Goal: Information Seeking & Learning: Learn about a topic

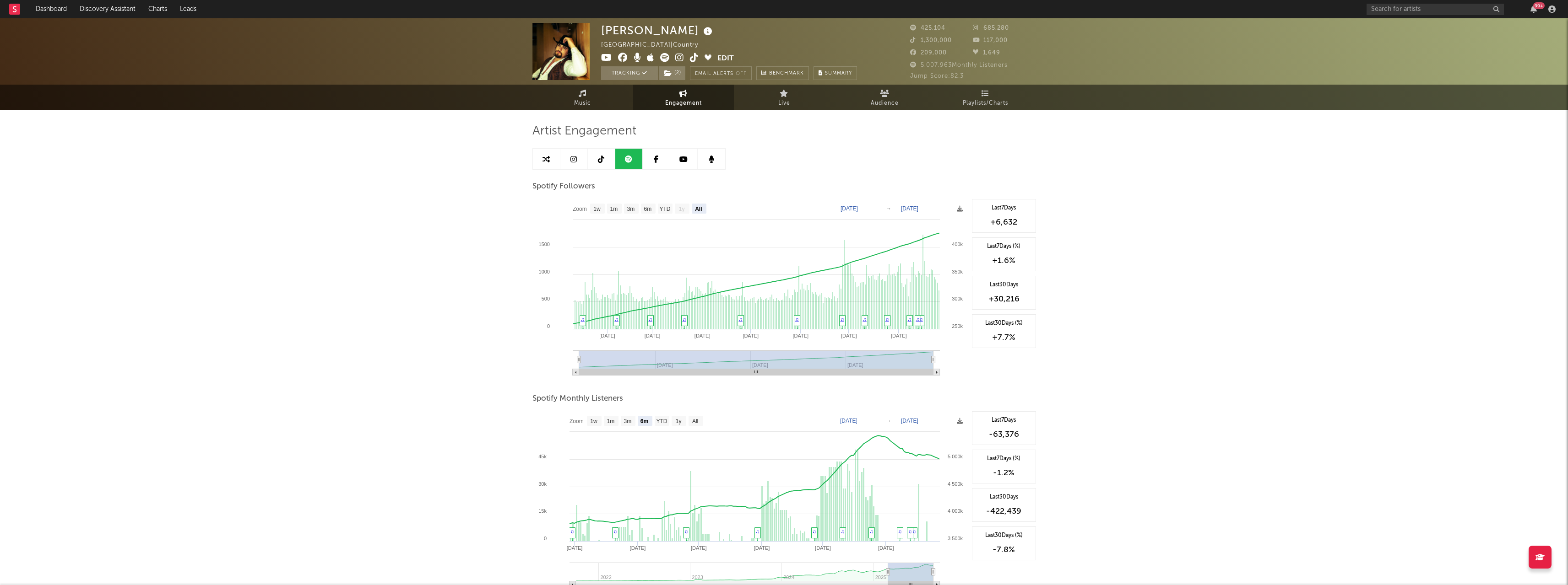
select select "All"
select select "6m"
select select "1w"
click at [959, 90] on link "Playlists/Charts" at bounding box center [986, 98] width 101 height 26
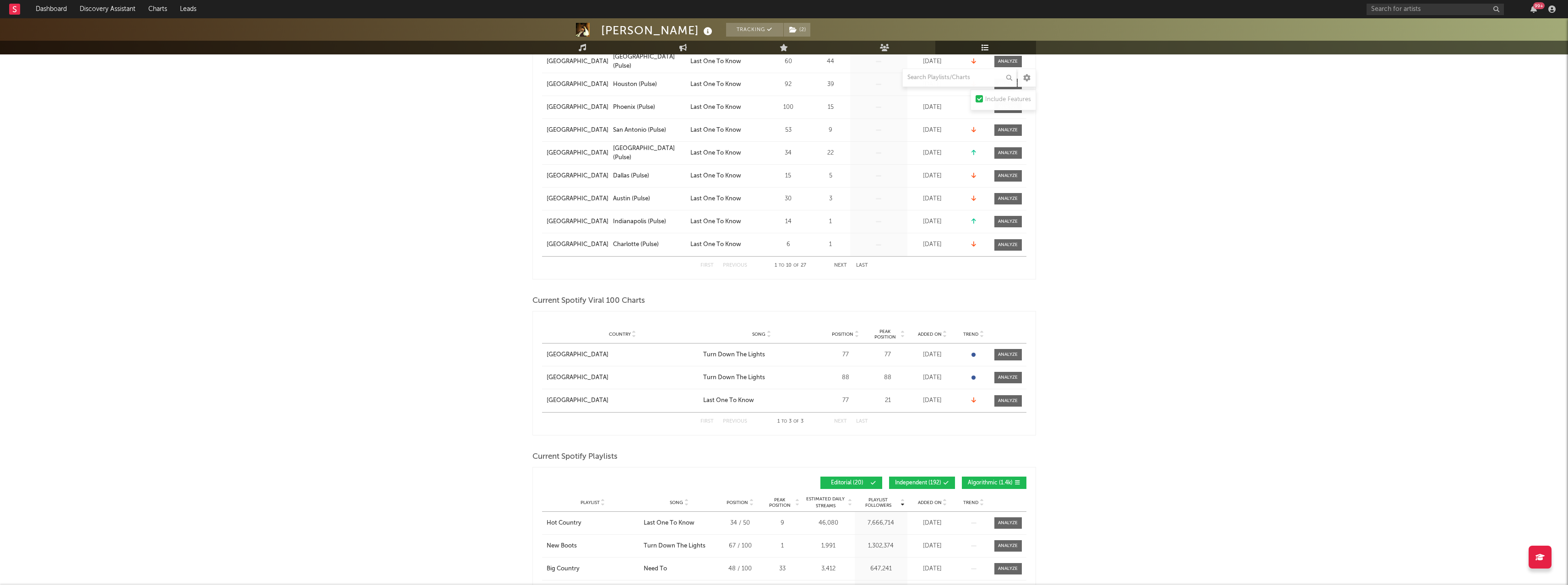
scroll to position [229, 0]
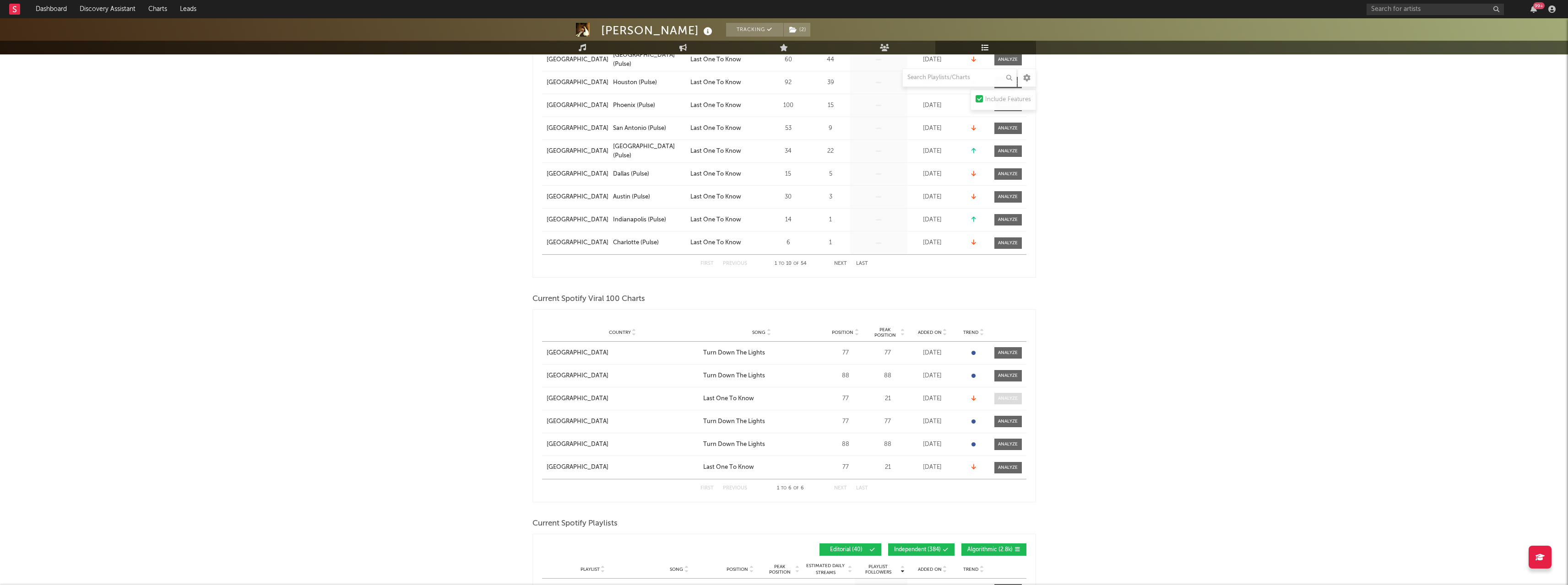
click at [1008, 400] on div at bounding box center [1008, 399] width 20 height 7
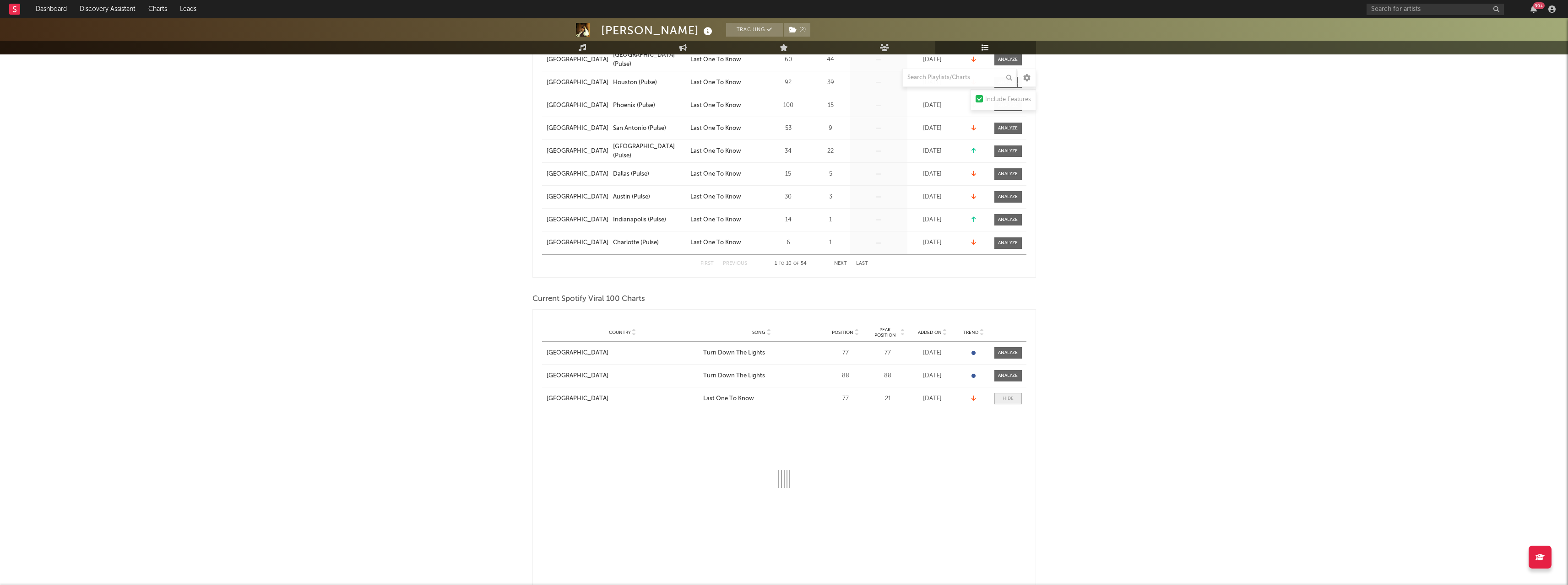
select select "1w"
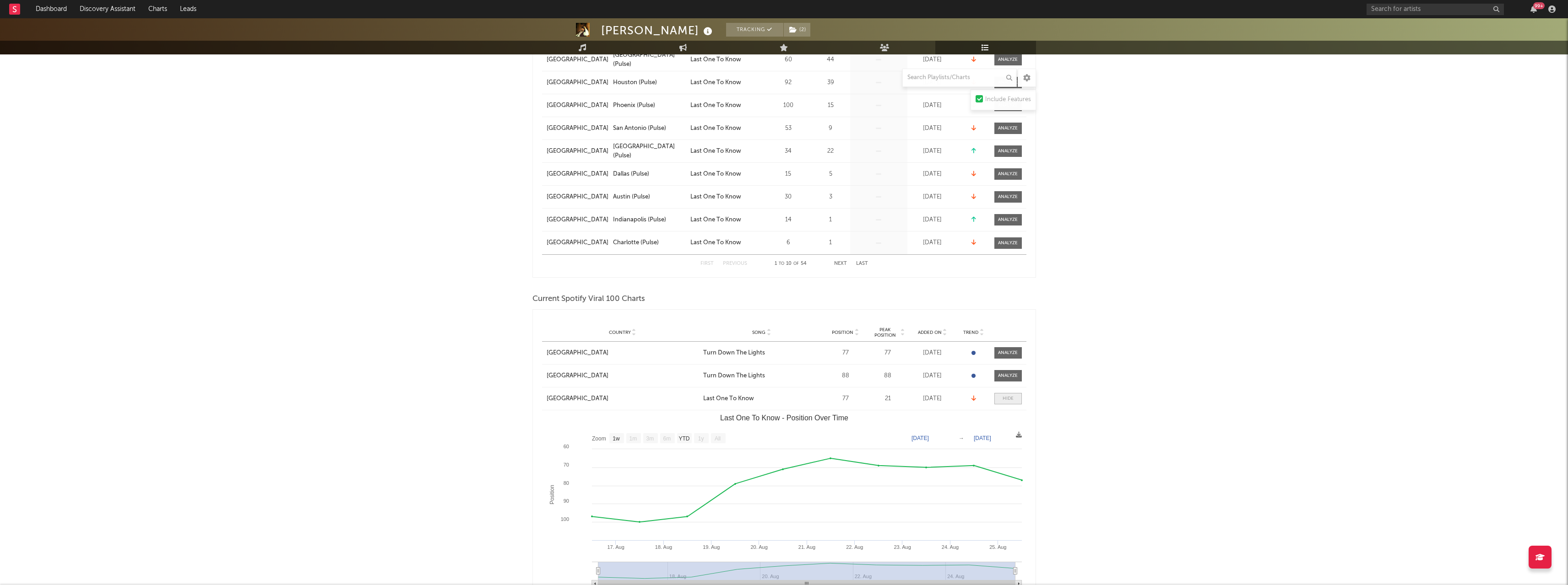
click at [1008, 400] on div at bounding box center [1008, 399] width 11 height 7
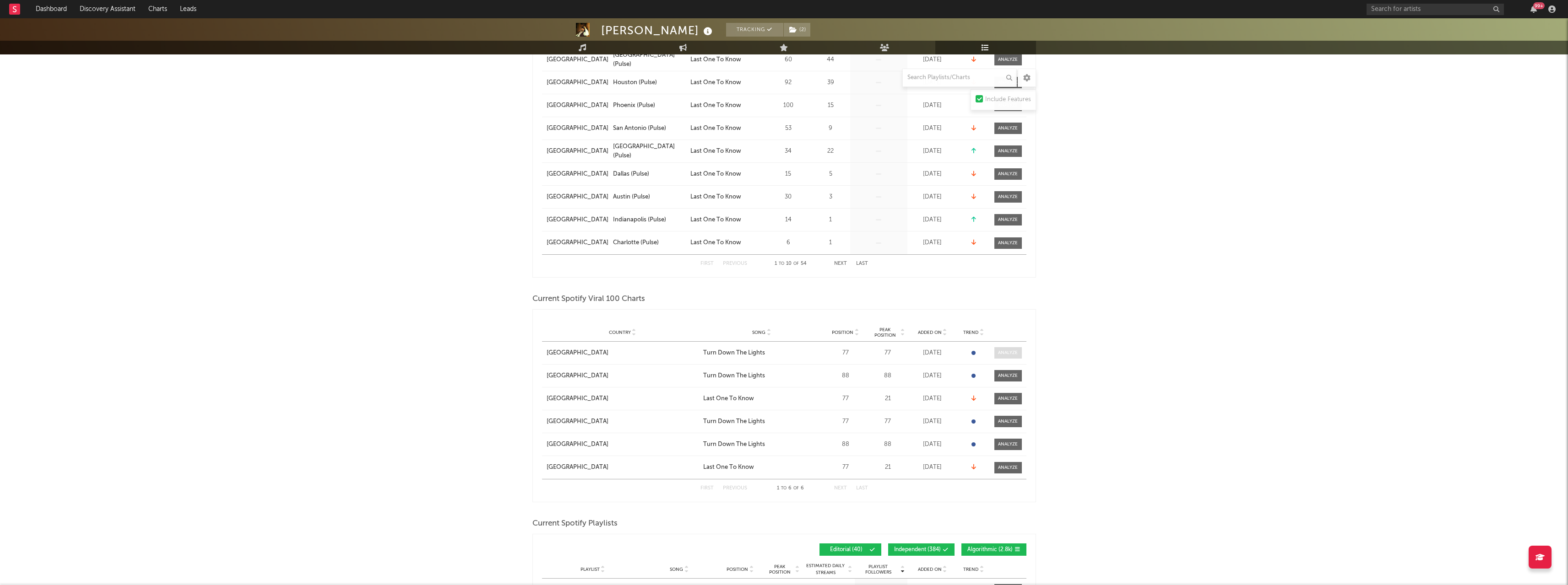
click at [1000, 354] on div at bounding box center [1008, 353] width 20 height 7
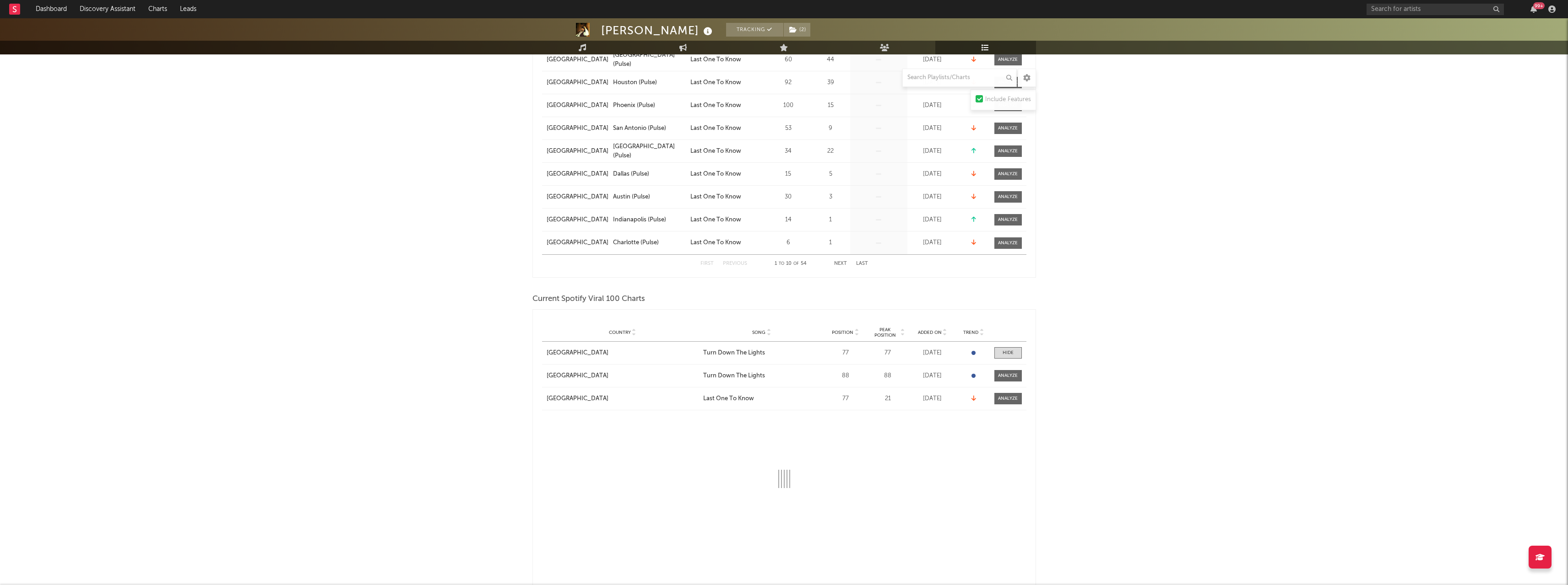
select select "1w"
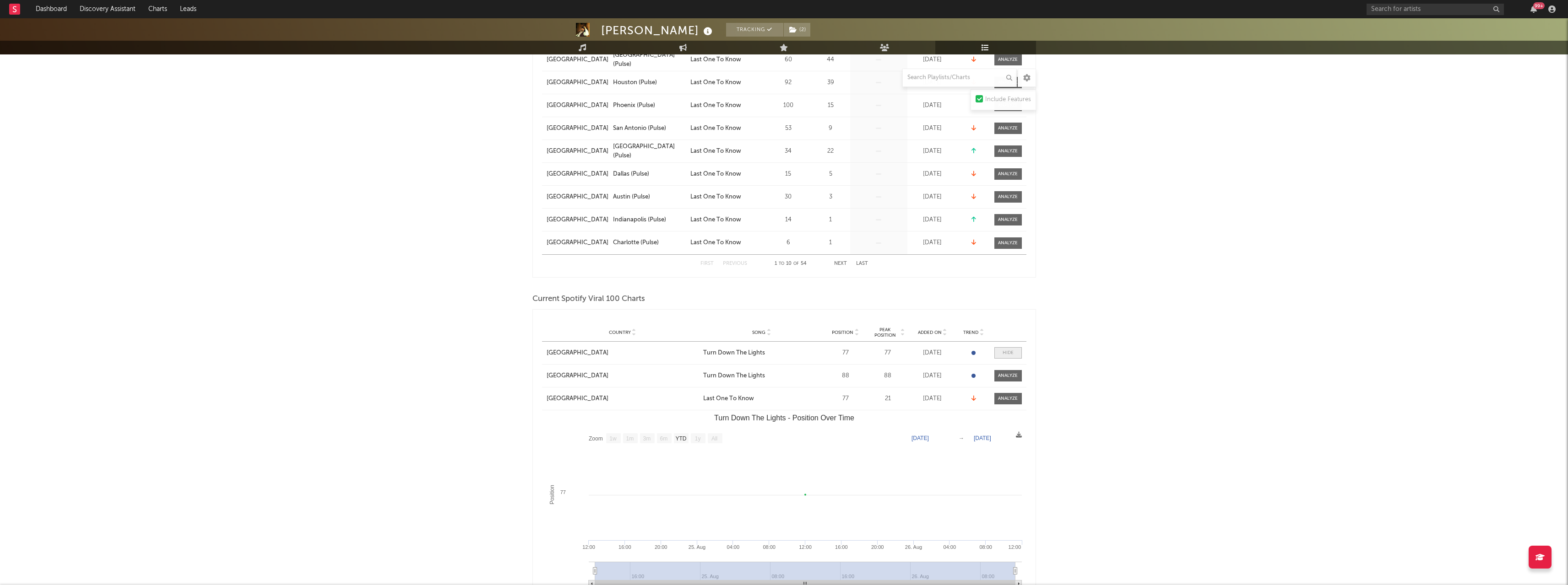
click at [1001, 354] on span at bounding box center [1008, 353] width 27 height 12
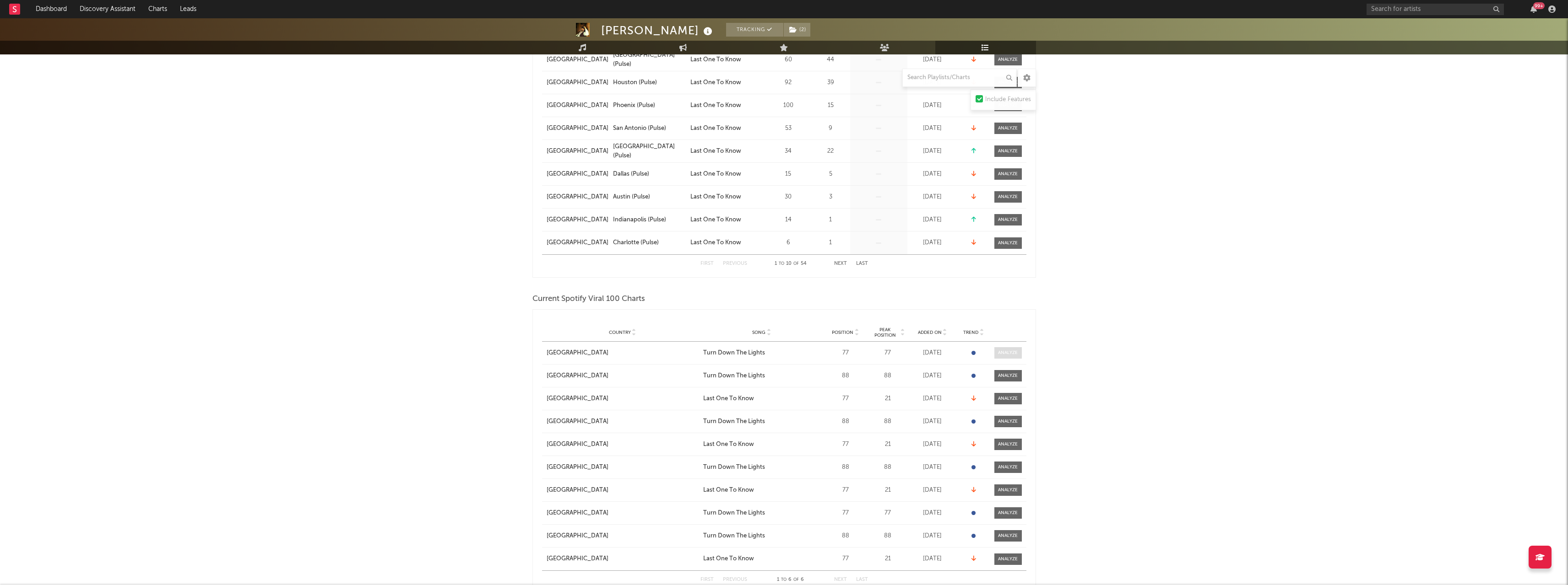
click at [1001, 354] on div at bounding box center [1008, 353] width 20 height 7
select select "1w"
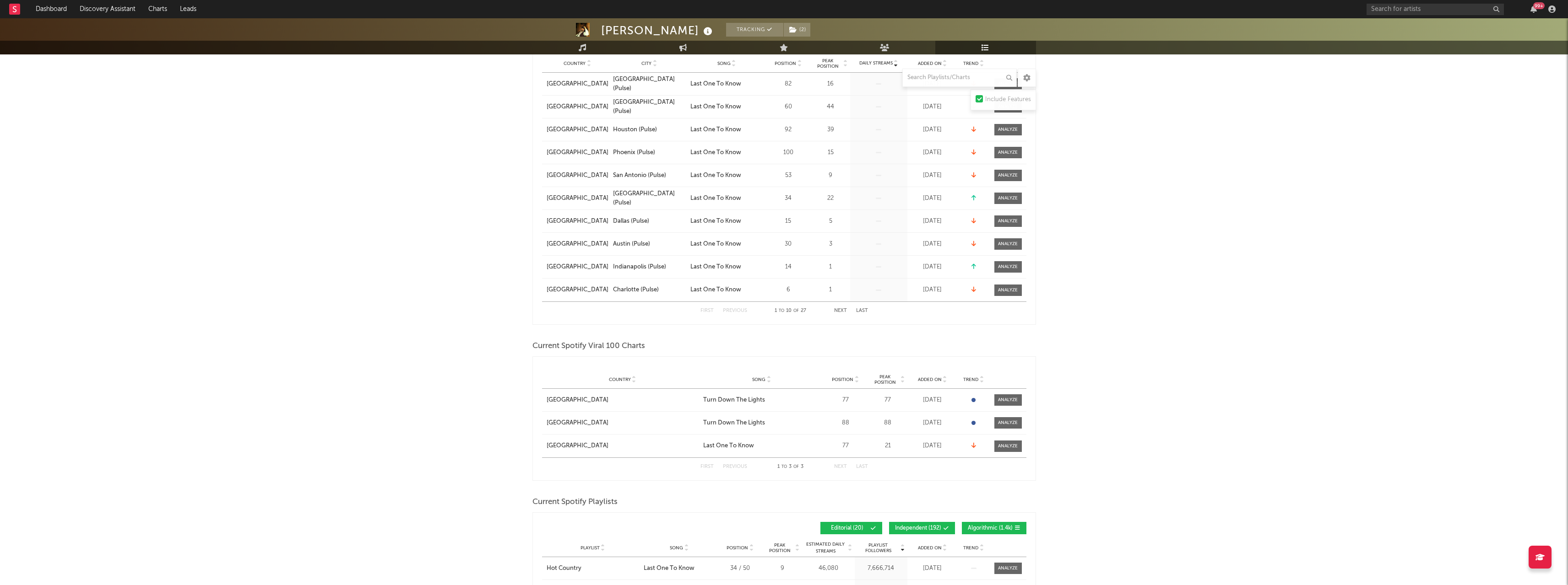
scroll to position [183, 0]
click at [1001, 398] on div at bounding box center [1008, 399] width 20 height 7
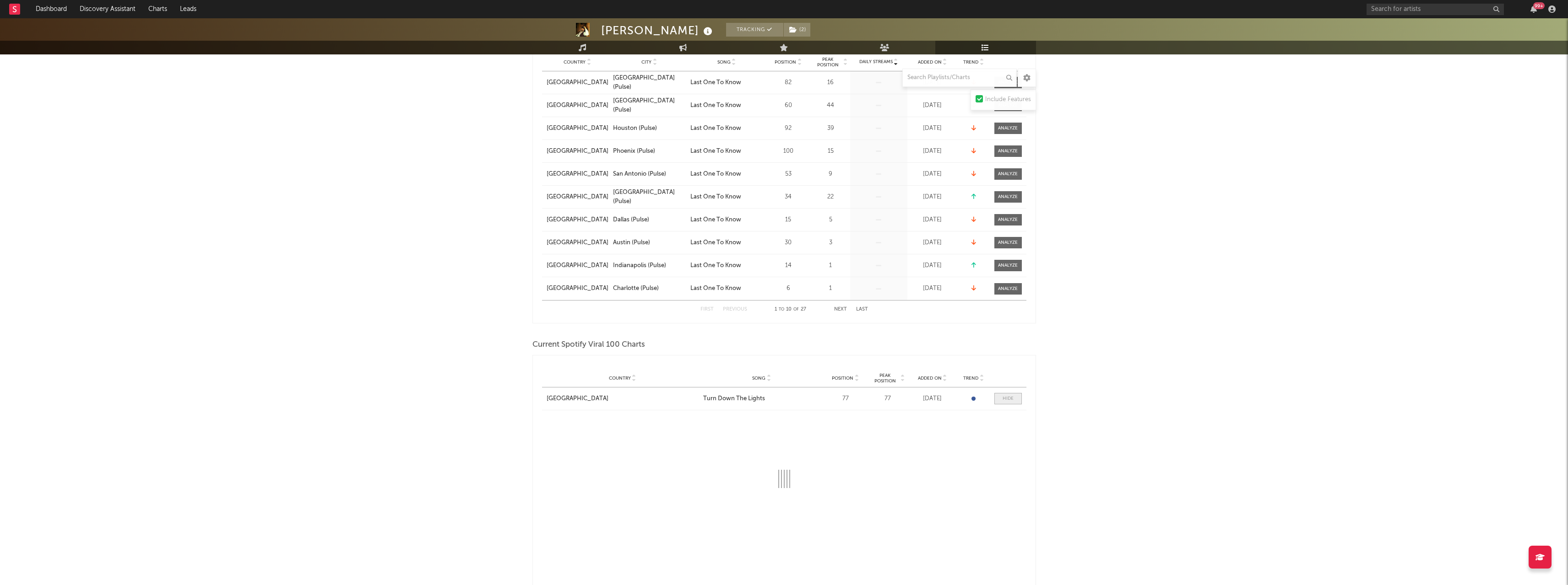
select select "1w"
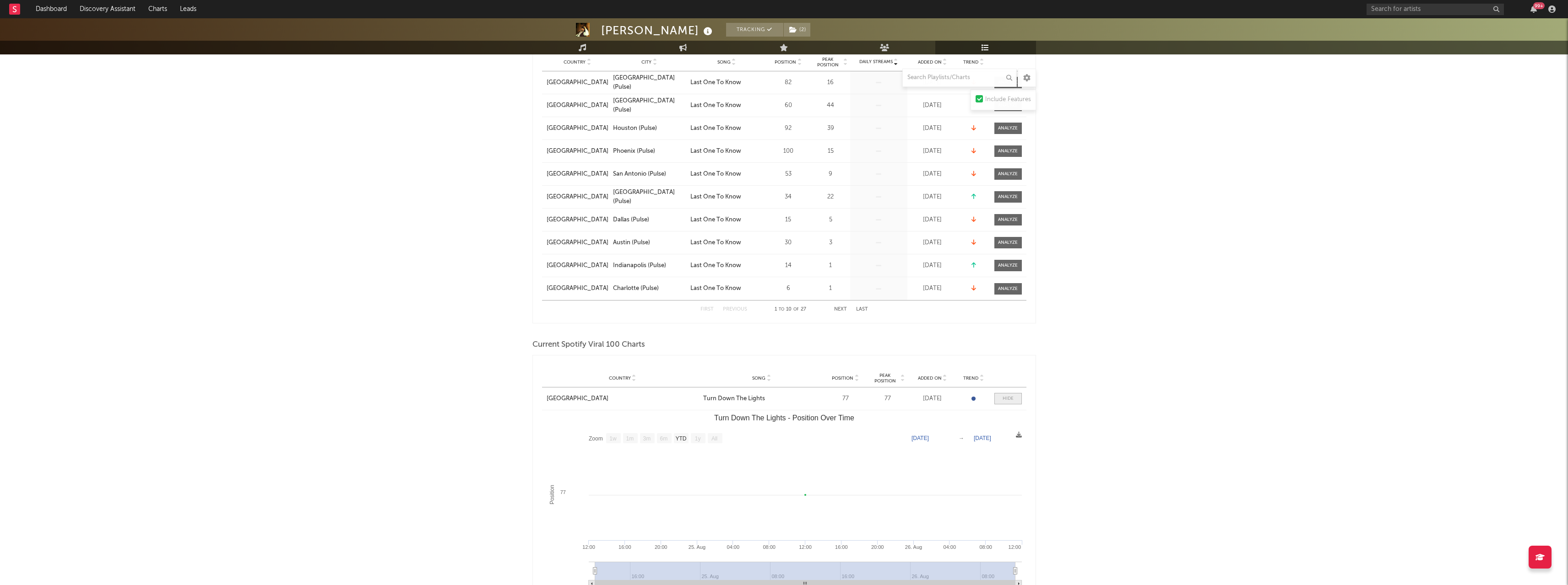
click at [1001, 398] on span at bounding box center [1008, 399] width 27 height 12
